Goal: Transaction & Acquisition: Obtain resource

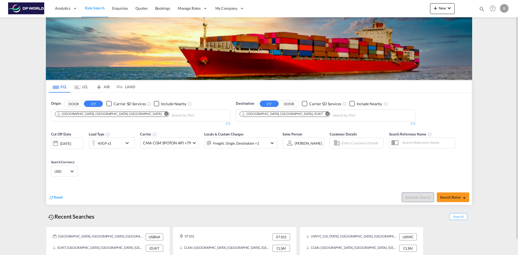
drag, startPoint x: 96, startPoint y: 113, endPoint x: 78, endPoint y: 116, distance: 17.7
click at [164, 113] on md-icon "Remove" at bounding box center [166, 114] width 4 height 4
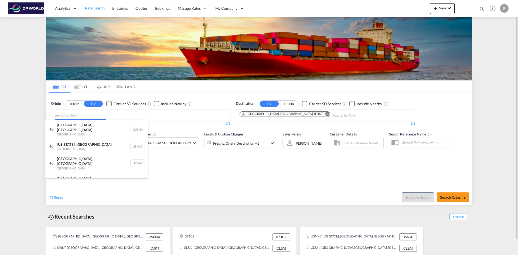
click at [68, 115] on body "Analytics Reports Dashboard Rate Search Enquiries Quotes Bookings" at bounding box center [259, 127] width 518 height 255
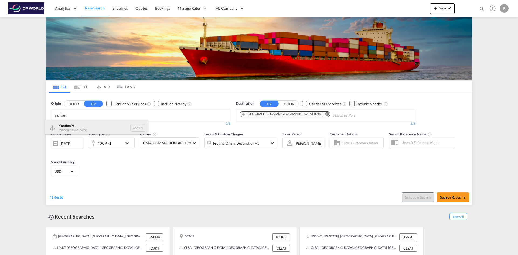
type input "yantian"
click at [70, 128] on div "Yantian Pt China CNYTN" at bounding box center [96, 128] width 102 height 16
click at [325, 115] on md-icon "Remove" at bounding box center [327, 114] width 4 height 4
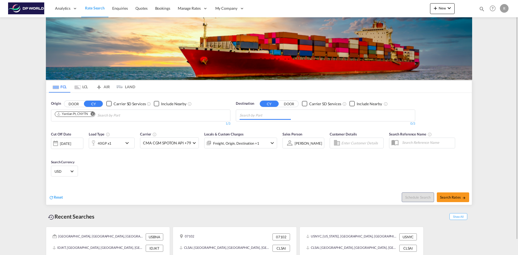
click at [280, 115] on input "Chips input." at bounding box center [264, 115] width 51 height 9
type input "[GEOGRAPHIC_DATA]"
click at [260, 129] on div "[GEOGRAPHIC_DATA] , [GEOGRAPHIC_DATA] [GEOGRAPHIC_DATA] USLAX" at bounding box center [281, 129] width 102 height 19
click at [63, 144] on div "[DATE]" at bounding box center [65, 143] width 11 height 5
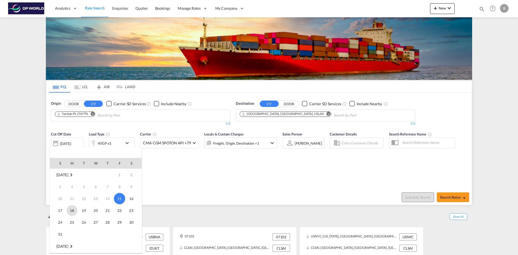
click at [71, 211] on span "18" at bounding box center [72, 210] width 11 height 11
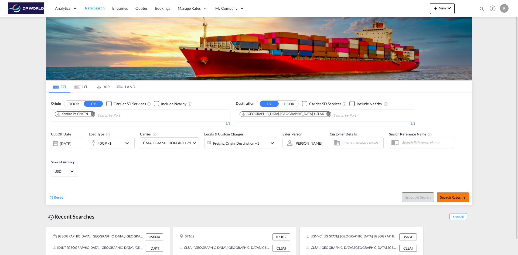
click at [458, 194] on button "Search Rates" at bounding box center [453, 197] width 32 height 10
type input "CNYTN to USLAX / [DATE]"
